Goal: Task Accomplishment & Management: Manage account settings

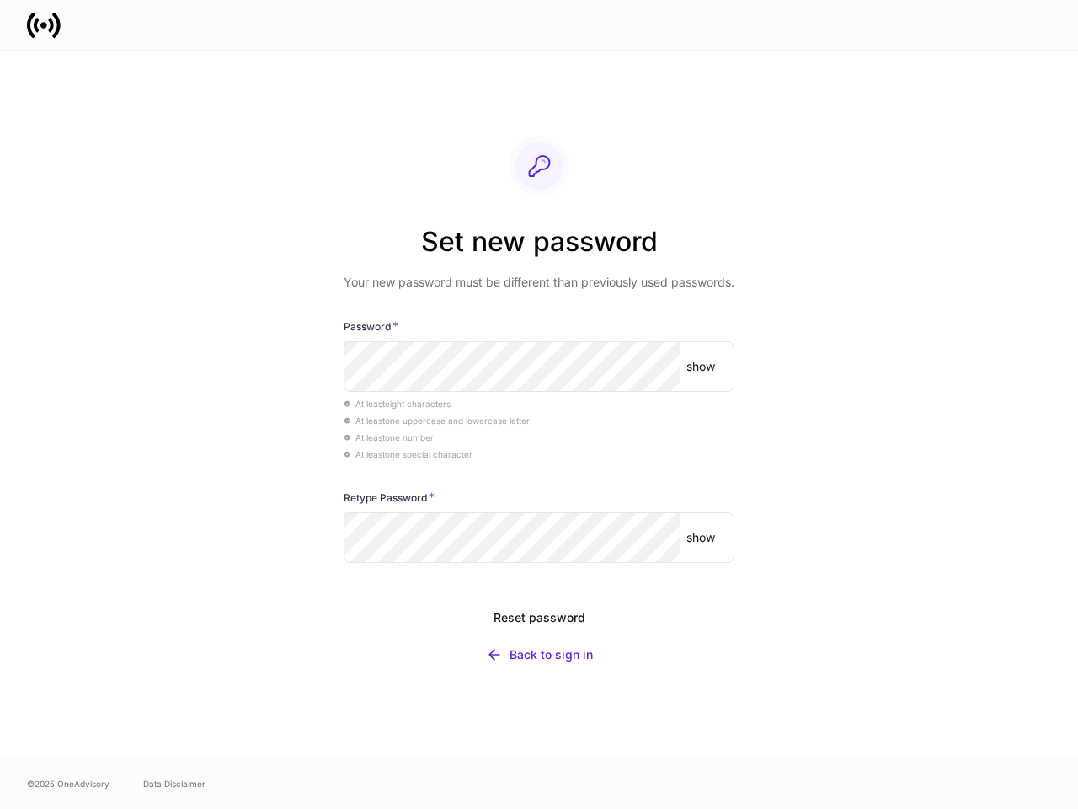
click at [539, 404] on div "At least eight characters" at bounding box center [539, 402] width 391 height 17
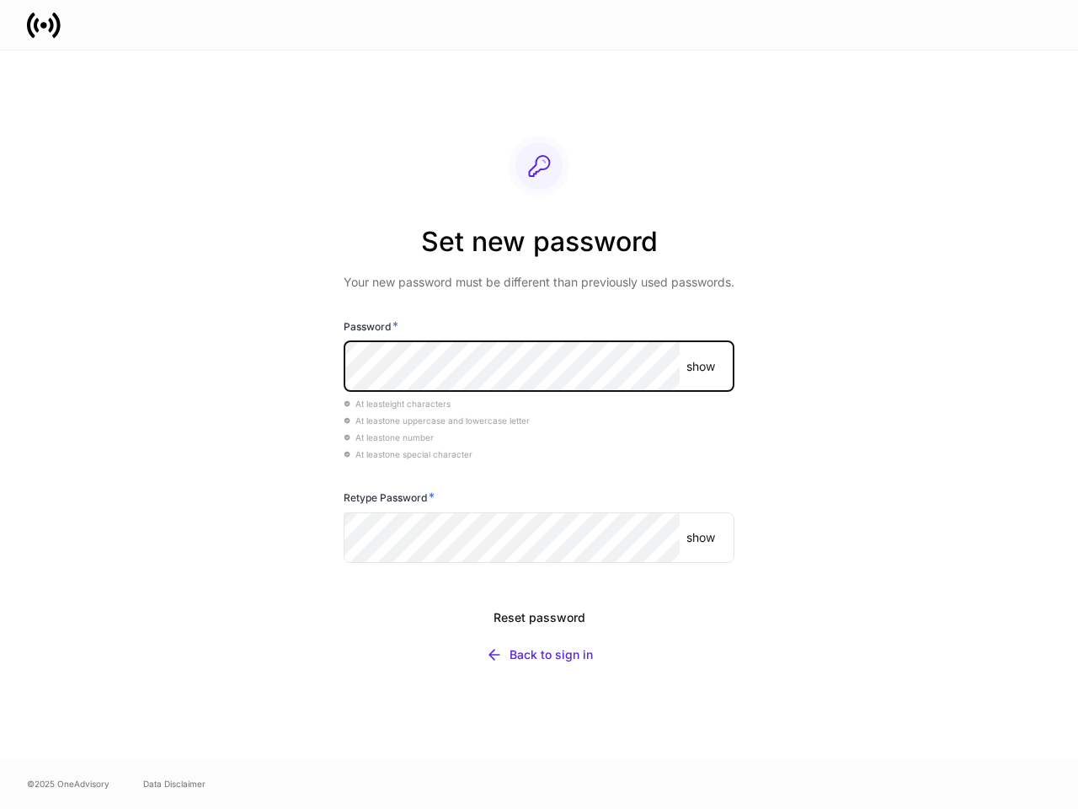
click at [701, 366] on p "show" at bounding box center [701, 366] width 29 height 17
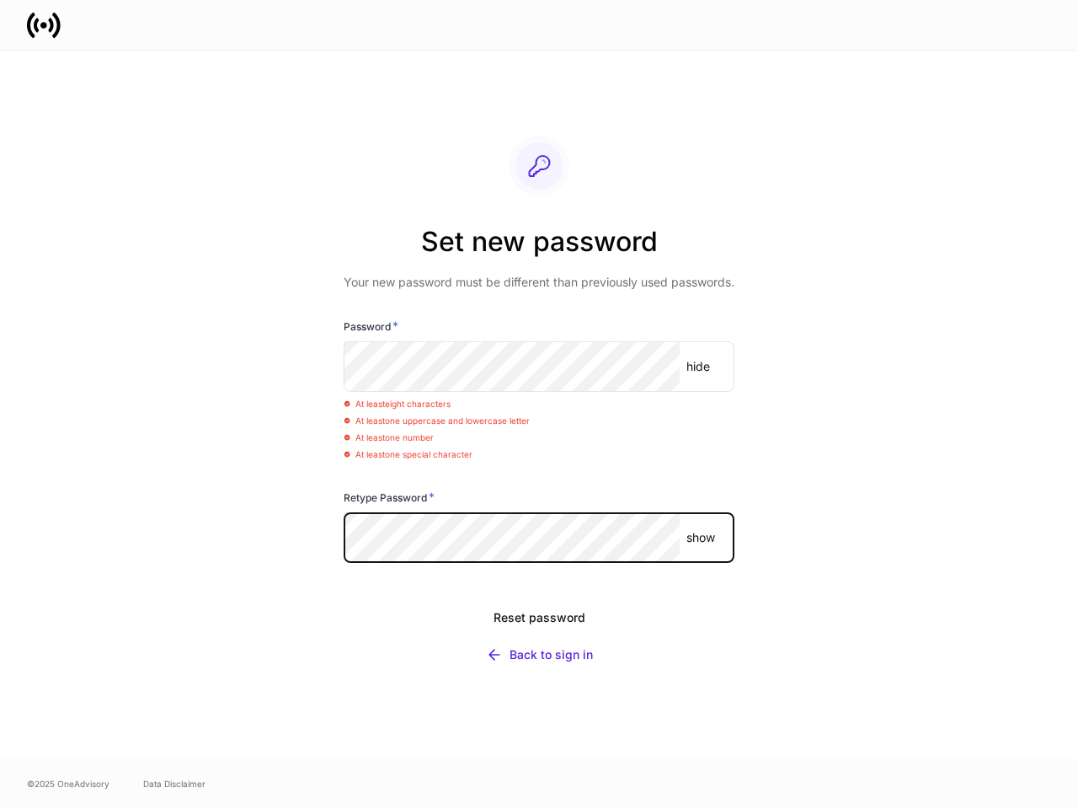
click at [701, 537] on p "show" at bounding box center [701, 537] width 29 height 17
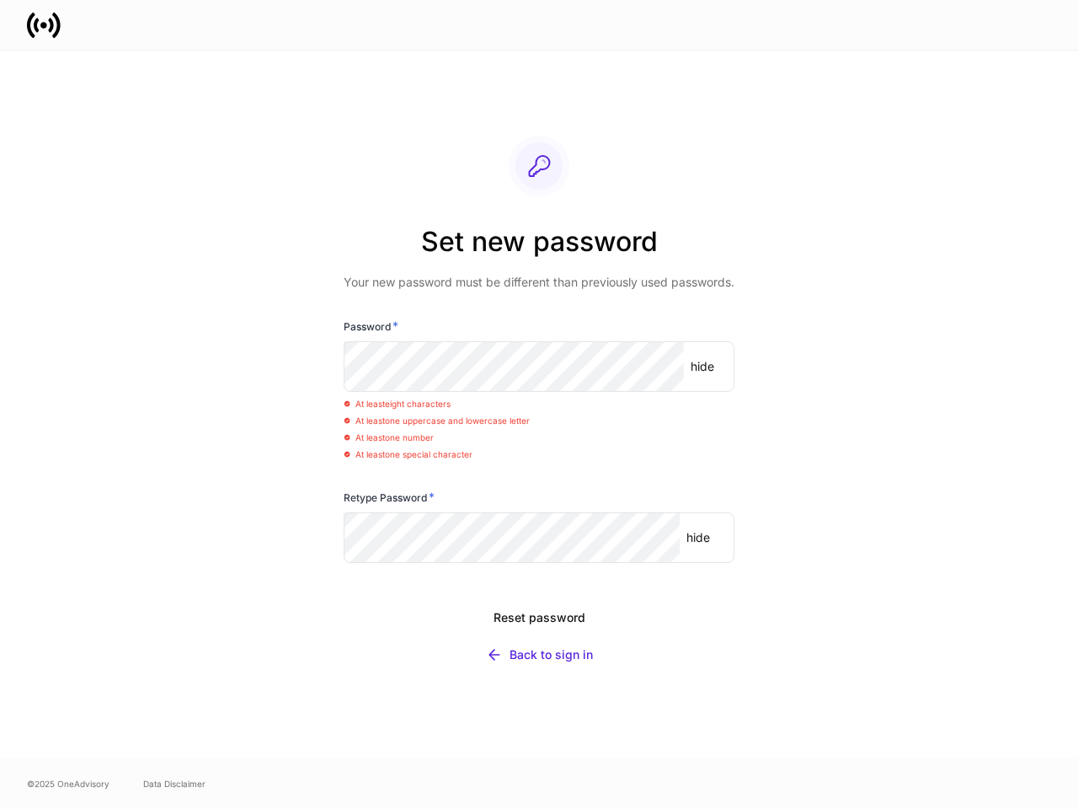
click at [539, 618] on div "Reset password" at bounding box center [540, 617] width 92 height 17
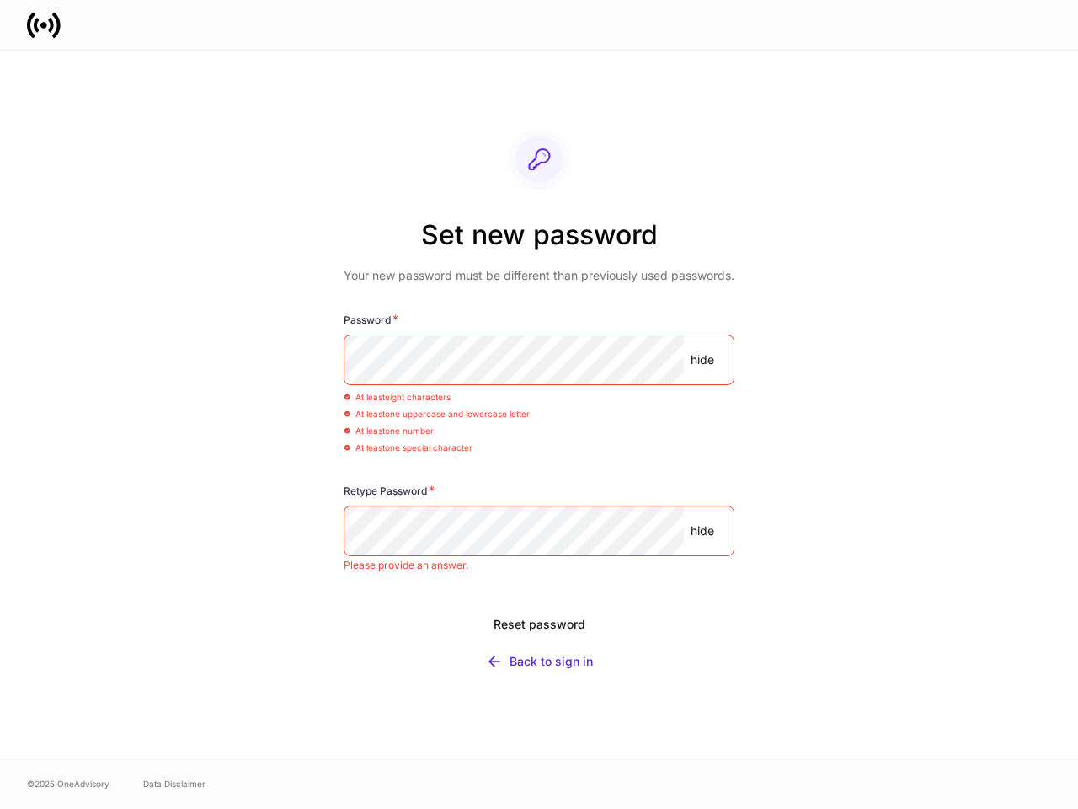
click at [539, 655] on div "Back to sign in" at bounding box center [551, 661] width 83 height 17
